Goal: Navigation & Orientation: Find specific page/section

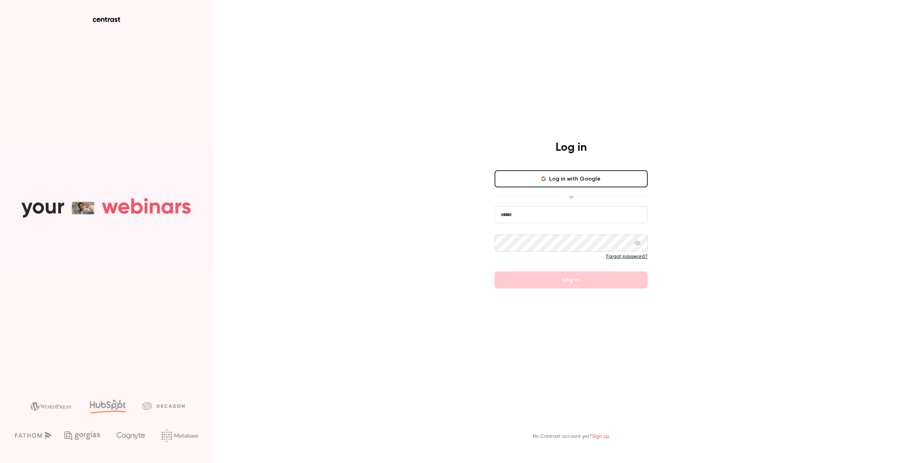
click at [540, 219] on input "email" at bounding box center [571, 214] width 153 height 17
type input "**********"
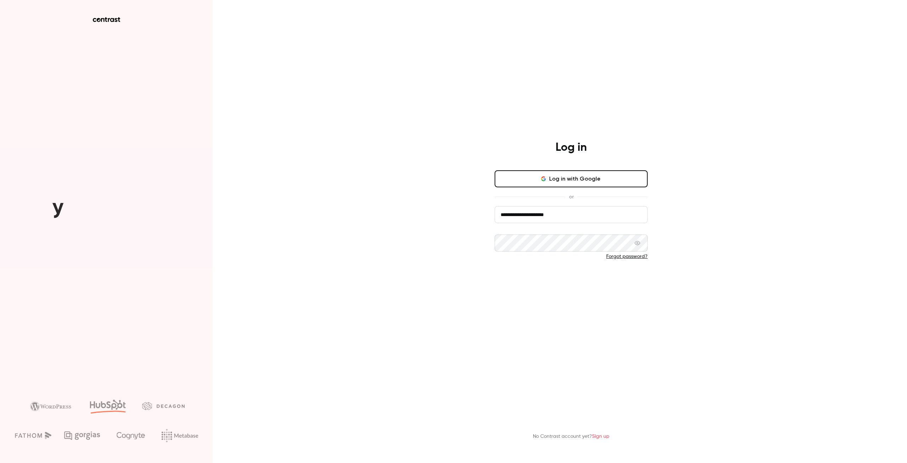
click at [576, 284] on button "Log in" at bounding box center [571, 279] width 153 height 17
